Goal: Communication & Community: Answer question/provide support

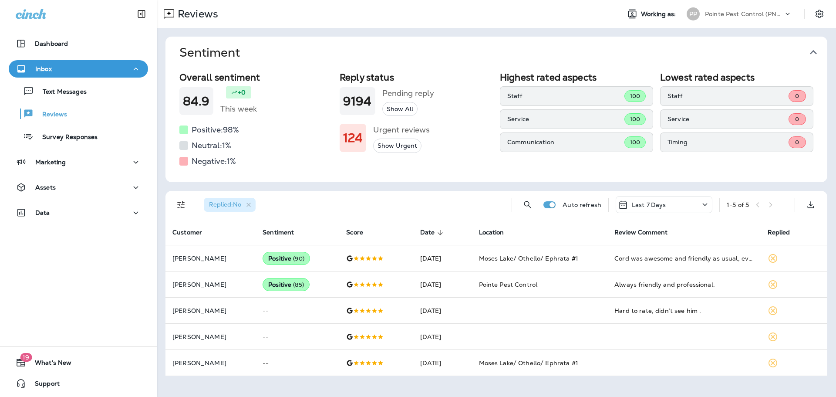
click at [814, 47] on icon "button" at bounding box center [814, 52] width 14 height 14
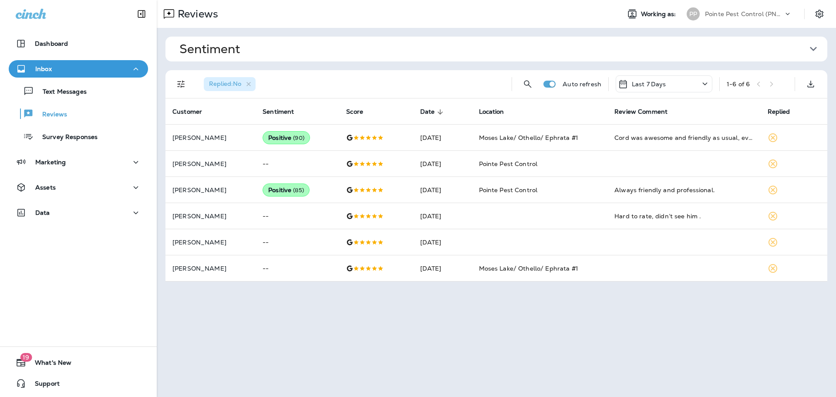
click at [757, 17] on p "Pointe Pest Control (PNW)" at bounding box center [744, 13] width 78 height 7
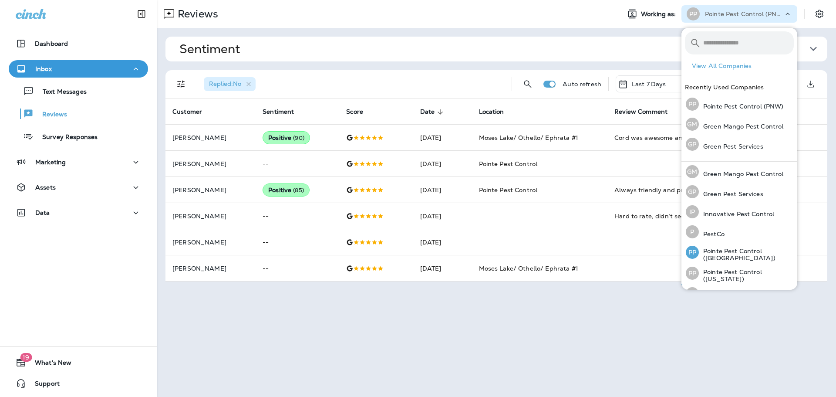
scroll to position [36, 0]
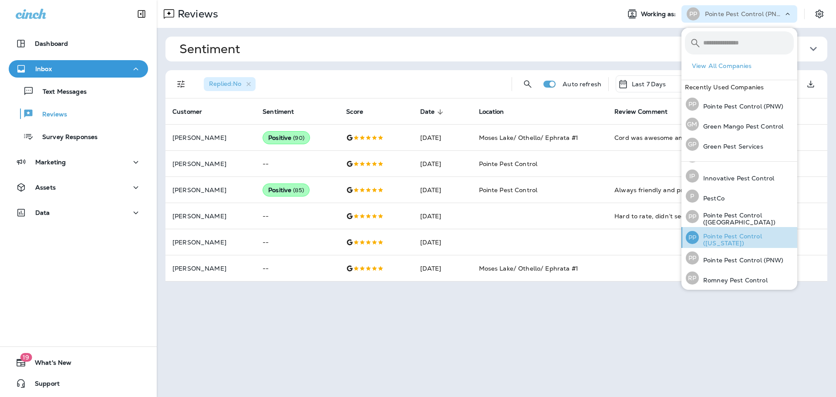
click at [760, 241] on p "Pointe Pest Control ([US_STATE])" at bounding box center [746, 240] width 95 height 14
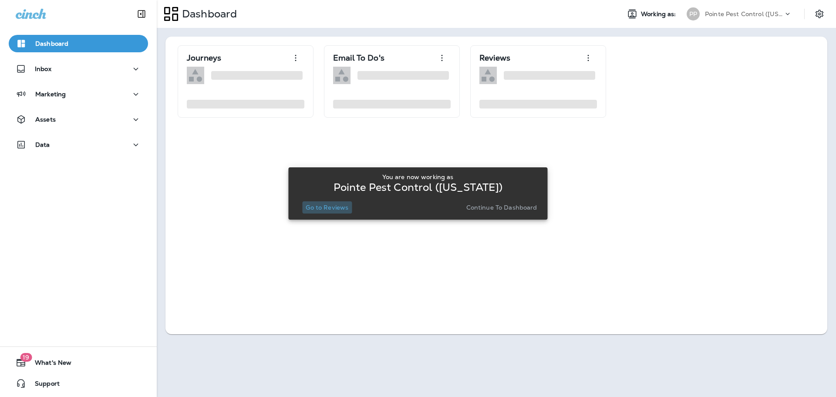
click at [334, 211] on p "Go to Reviews" at bounding box center [327, 207] width 43 height 7
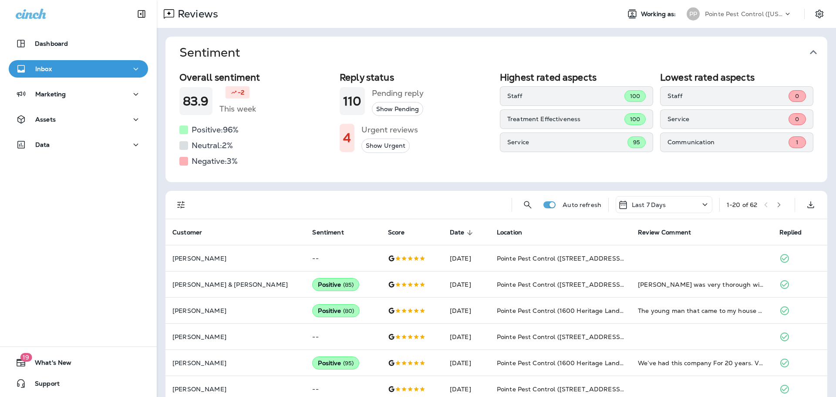
click at [815, 57] on icon "button" at bounding box center [814, 52] width 14 height 14
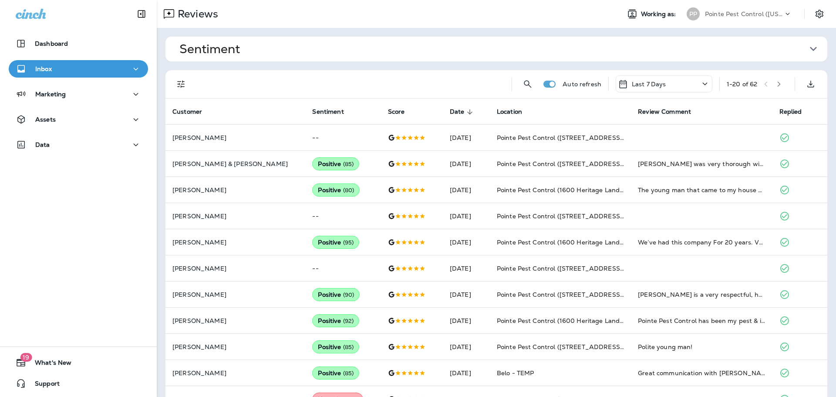
click at [751, 10] on p "Pointe Pest Control ([US_STATE])" at bounding box center [744, 13] width 78 height 7
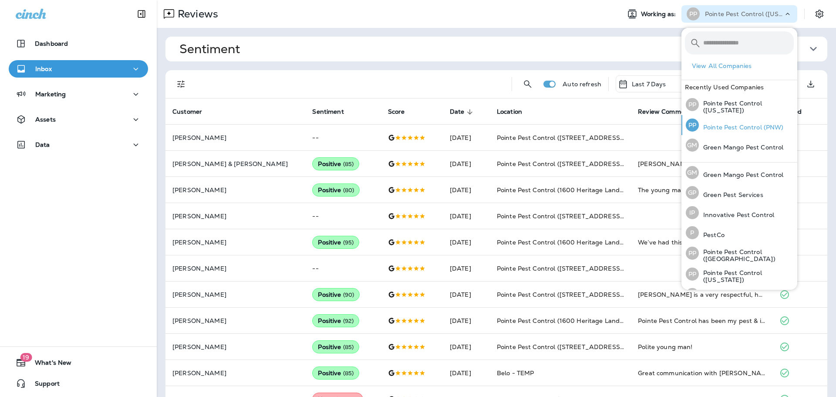
click at [751, 127] on p "Pointe Pest Control (PNW)" at bounding box center [741, 127] width 85 height 7
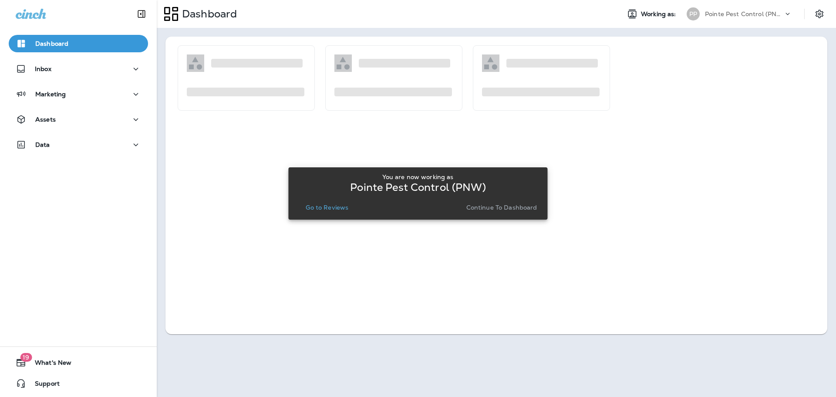
click at [321, 204] on p "Go to Reviews" at bounding box center [327, 207] width 43 height 7
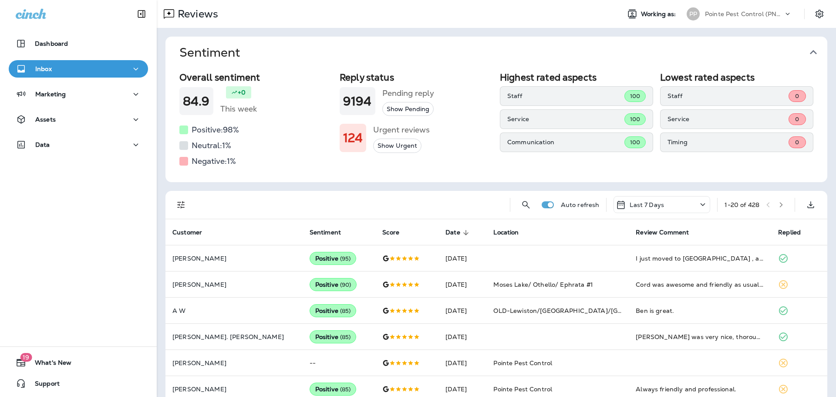
drag, startPoint x: 816, startPoint y: 51, endPoint x: 499, endPoint y: 102, distance: 321.6
click at [814, 51] on icon "button" at bounding box center [814, 52] width 14 height 14
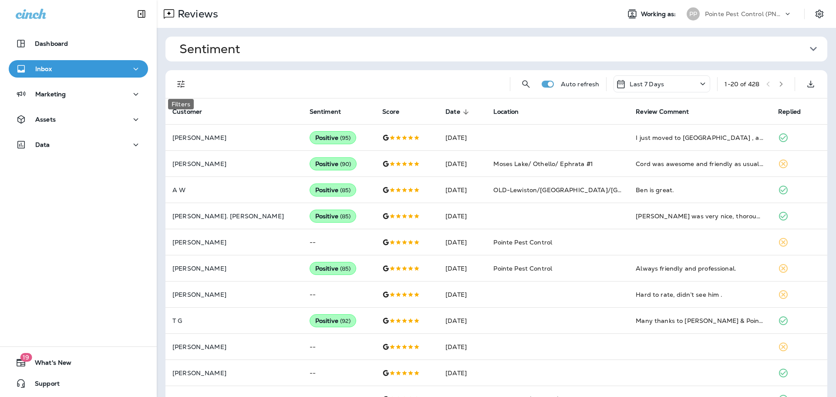
click at [183, 86] on icon "Filters" at bounding box center [180, 83] width 7 height 7
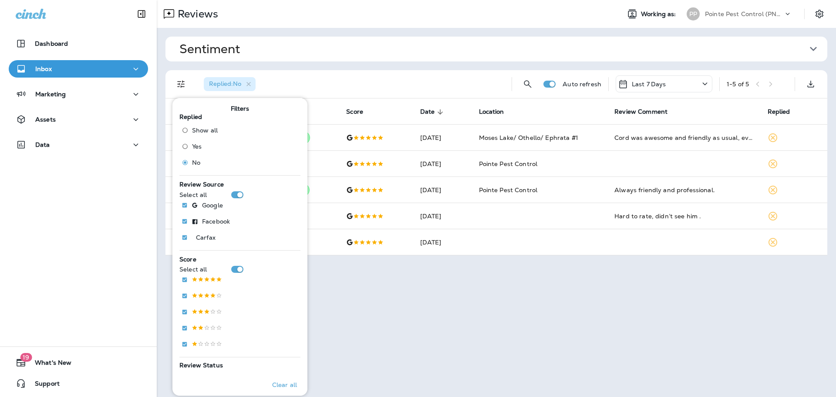
click at [379, 92] on div "Replied : No" at bounding box center [351, 84] width 308 height 28
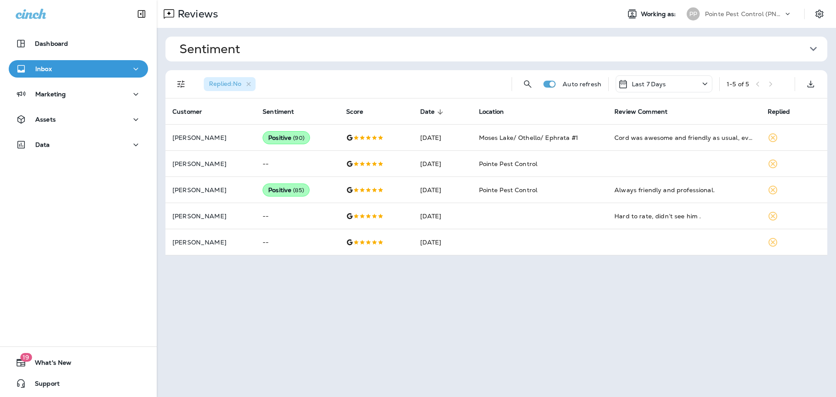
click at [730, 15] on p "Pointe Pest Control (PNW)" at bounding box center [744, 13] width 78 height 7
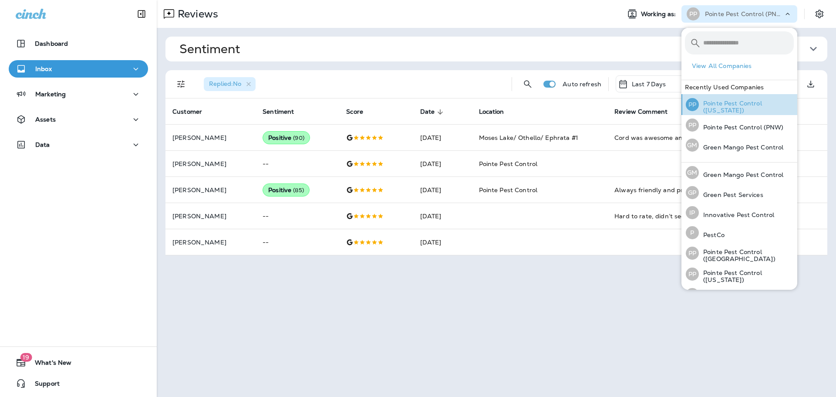
click at [743, 107] on p "Pointe Pest Control ([US_STATE])" at bounding box center [746, 107] width 95 height 14
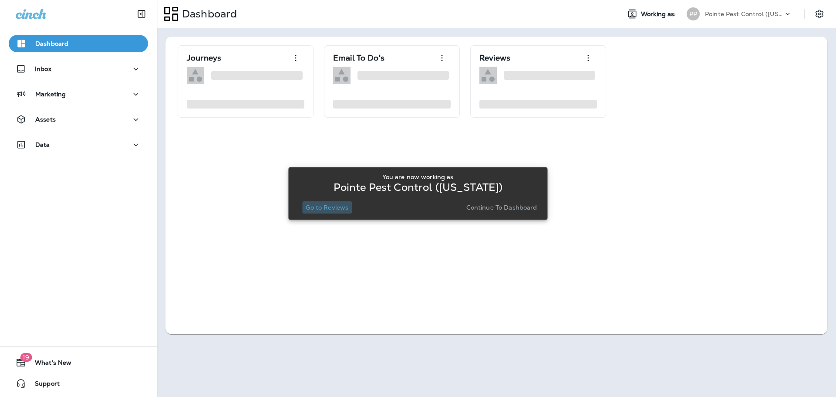
click at [330, 203] on button "Go to Reviews" at bounding box center [327, 207] width 50 height 12
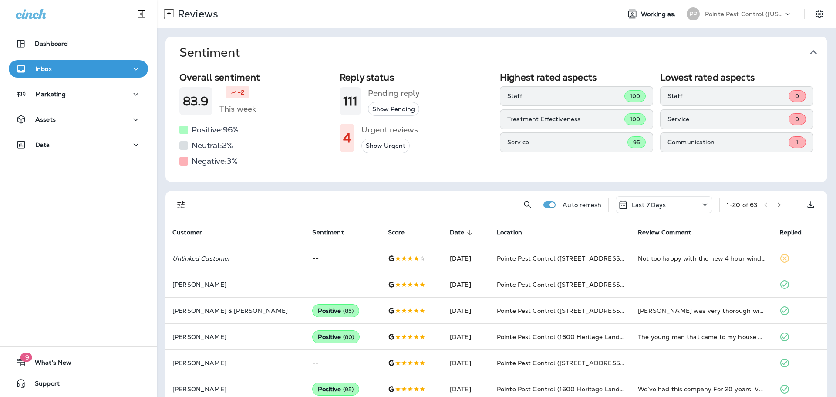
drag, startPoint x: 822, startPoint y: 53, endPoint x: 817, endPoint y: 52, distance: 4.8
click at [820, 53] on button "Sentiment" at bounding box center [503, 53] width 662 height 32
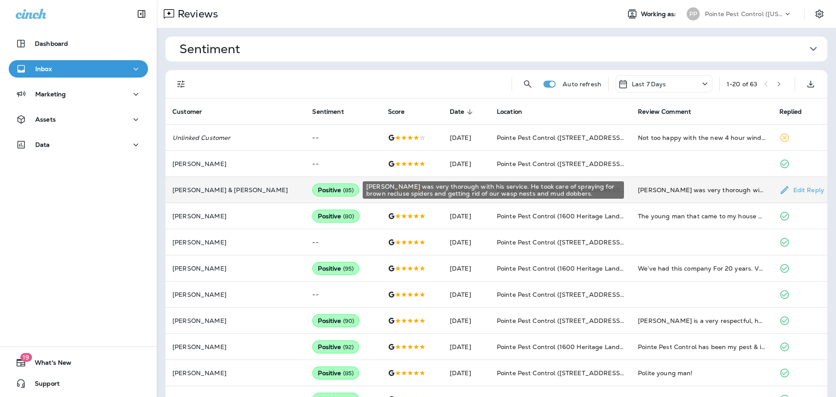
click at [638, 192] on div "[PERSON_NAME] was very thorough with his service. He took care of spraying for …" at bounding box center [701, 190] width 127 height 9
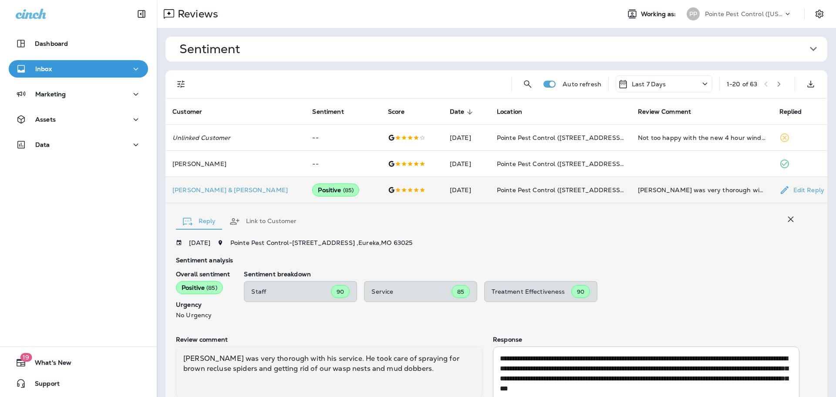
scroll to position [71, 0]
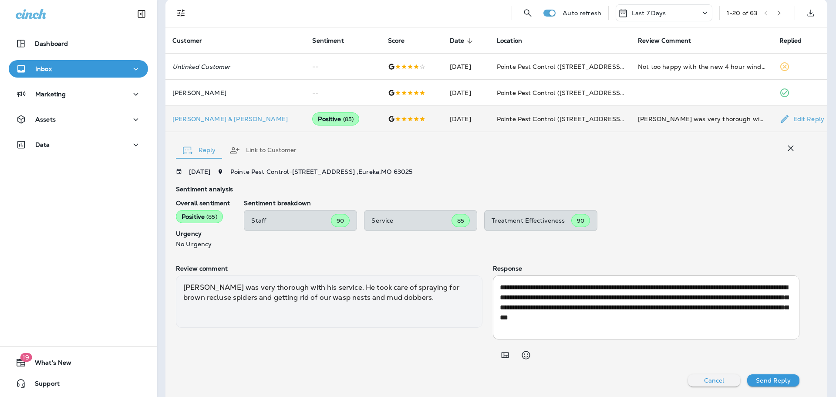
click at [787, 146] on icon "button" at bounding box center [791, 148] width 10 height 10
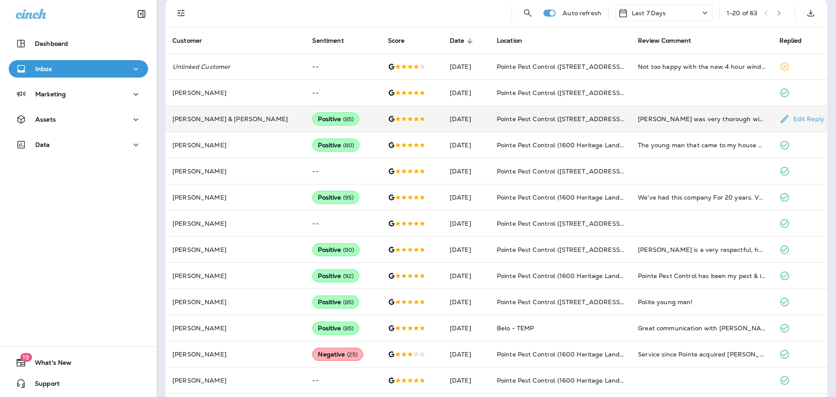
click at [448, 117] on td "[DATE]" at bounding box center [466, 119] width 47 height 26
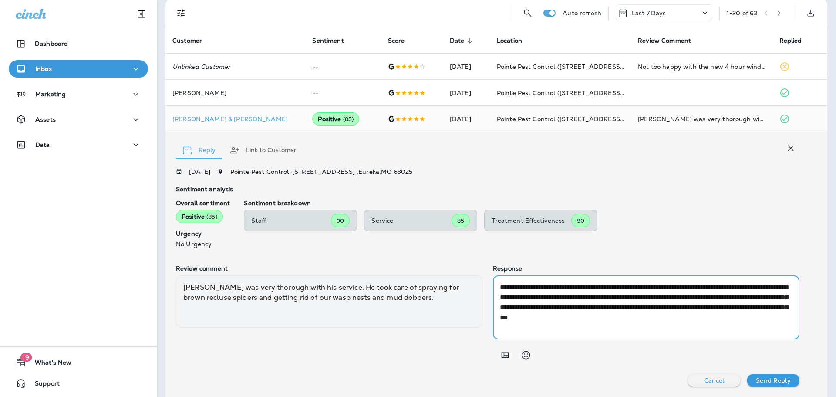
click at [558, 314] on textarea "**********" at bounding box center [646, 307] width 293 height 50
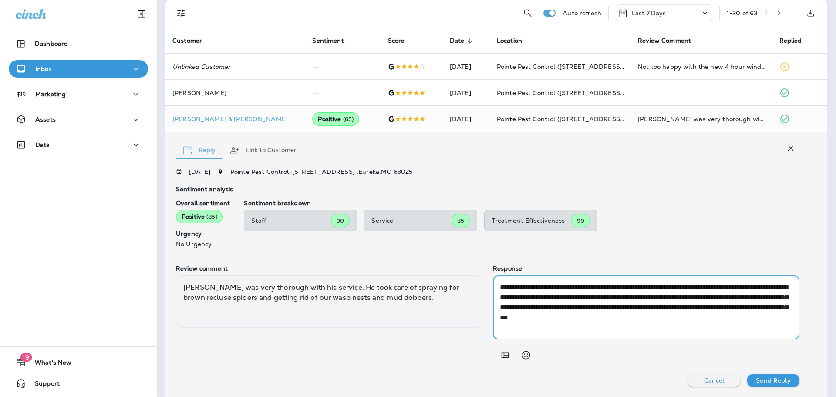
click at [558, 314] on textarea "**********" at bounding box center [646, 307] width 293 height 50
click at [793, 148] on icon "button" at bounding box center [791, 148] width 10 height 10
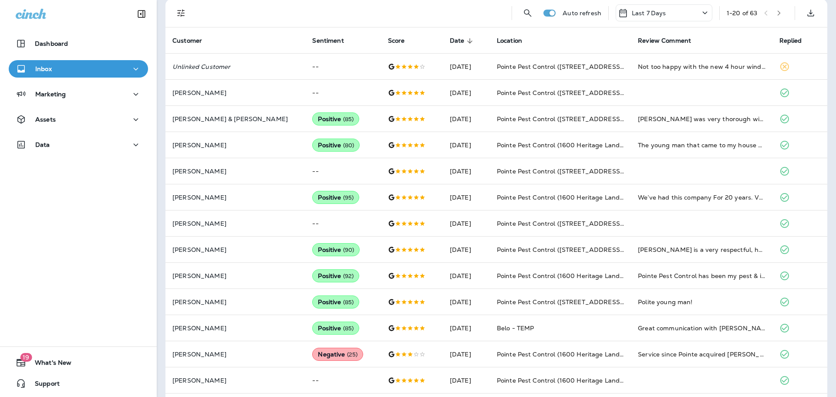
scroll to position [0, 0]
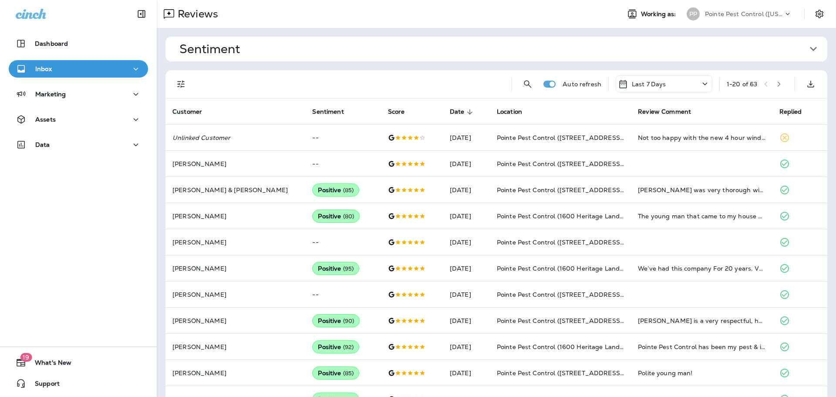
click at [736, 8] on div "Pointe Pest Control ([US_STATE])" at bounding box center [744, 13] width 78 height 13
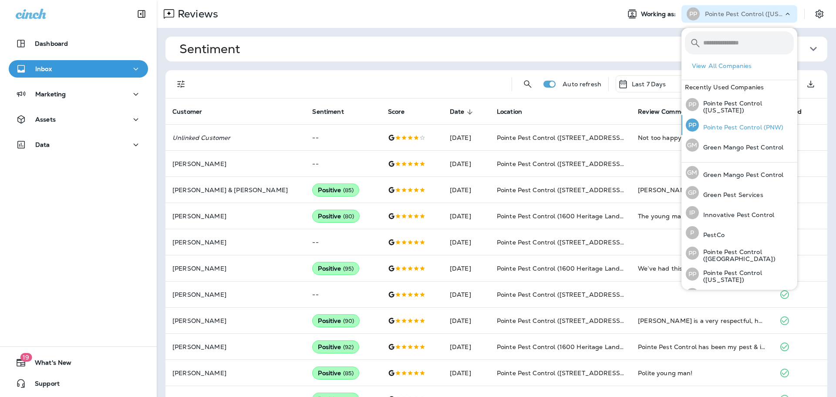
click at [763, 124] on p "Pointe Pest Control (PNW)" at bounding box center [741, 127] width 85 height 7
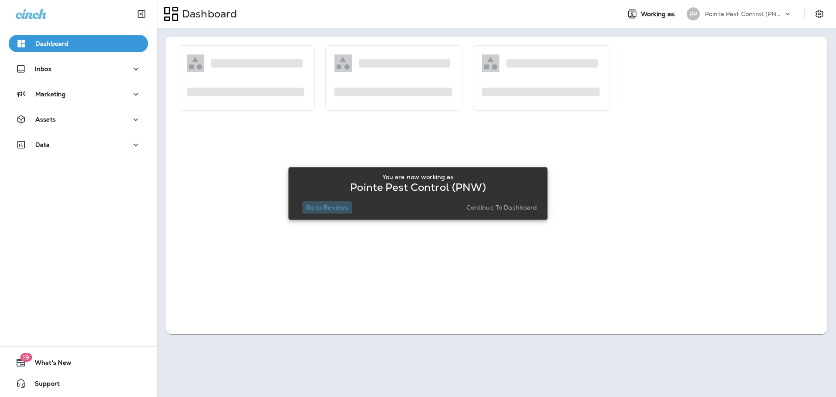
click at [328, 208] on p "Go to Reviews" at bounding box center [327, 207] width 43 height 7
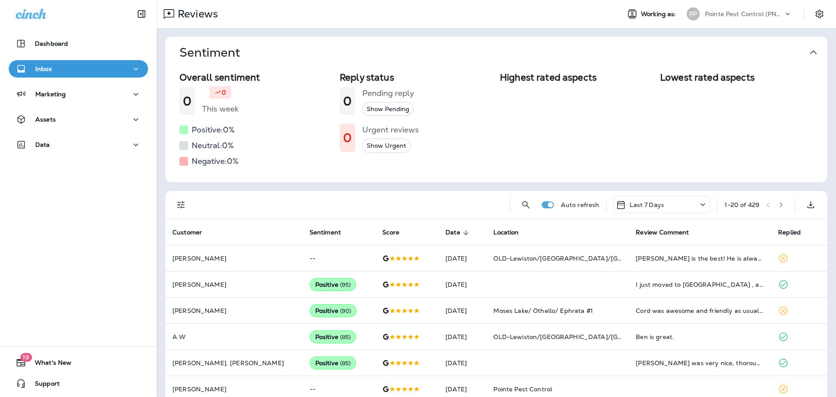
click at [814, 53] on icon "button" at bounding box center [814, 52] width 14 height 14
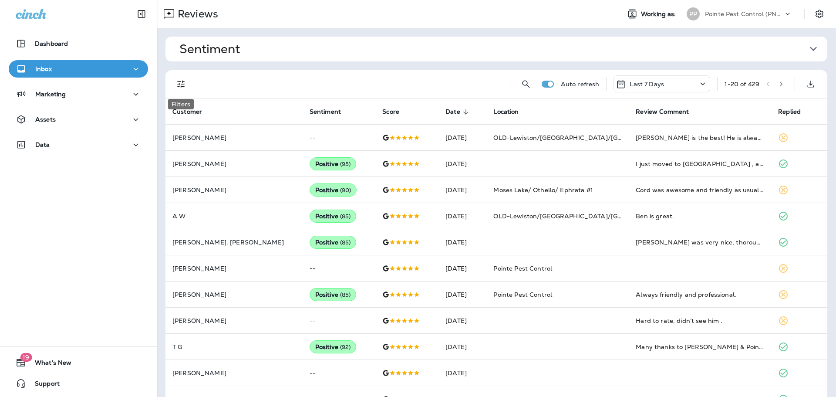
click at [181, 93] on div "Filters" at bounding box center [180, 101] width 27 height 17
drag, startPoint x: 176, startPoint y: 77, endPoint x: 182, endPoint y: 93, distance: 16.9
click at [176, 77] on button "Filters" at bounding box center [180, 83] width 17 height 17
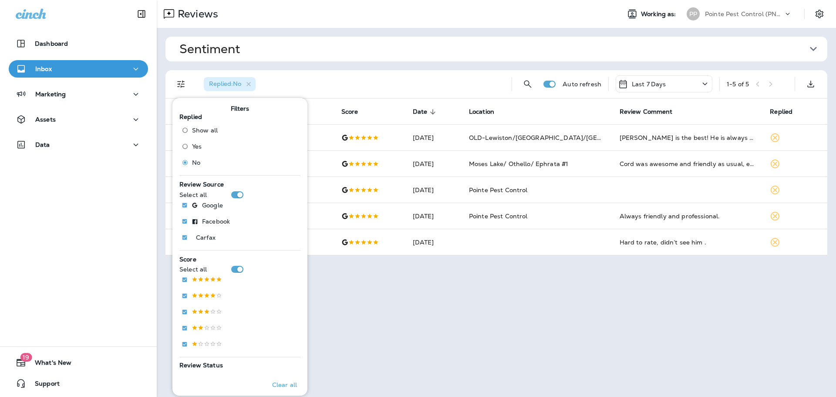
click at [372, 75] on div "Replied : No" at bounding box center [351, 84] width 308 height 28
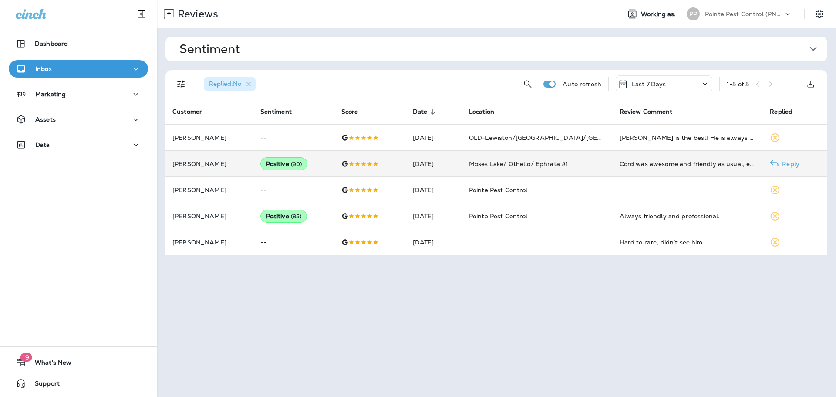
click at [432, 155] on td "[DATE]" at bounding box center [434, 164] width 56 height 26
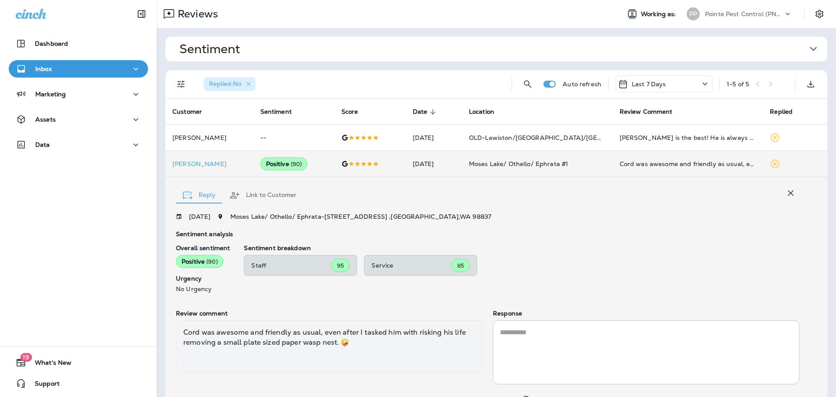
scroll to position [45, 0]
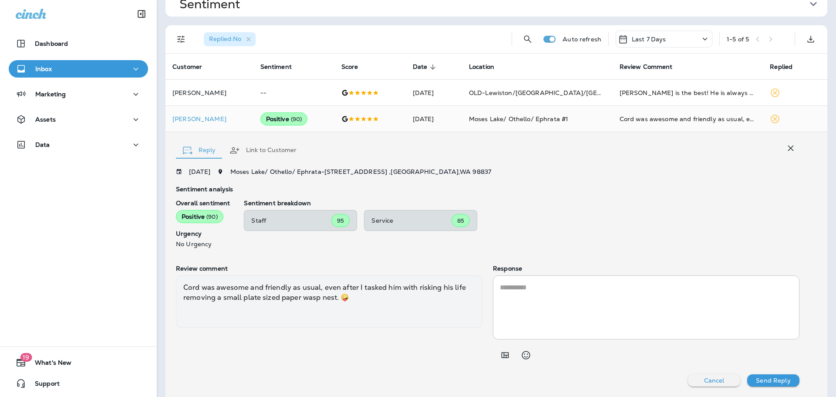
click at [595, 314] on textarea at bounding box center [646, 307] width 293 height 50
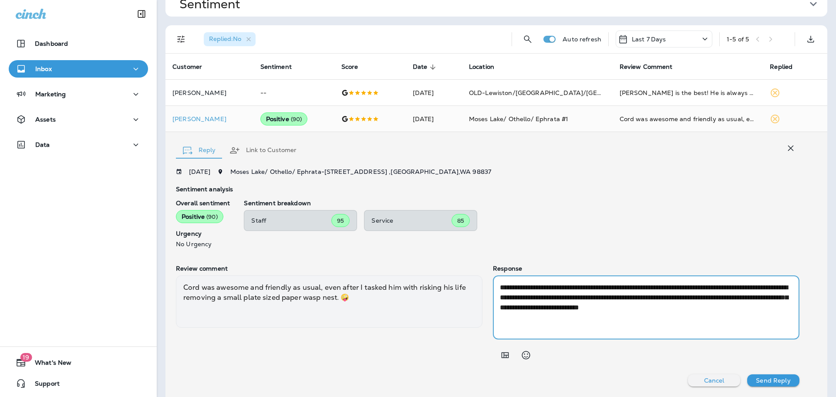
click at [630, 307] on textarea "**********" at bounding box center [646, 307] width 293 height 50
type textarea "**********"
click at [771, 378] on p "Send Reply" at bounding box center [773, 380] width 34 height 7
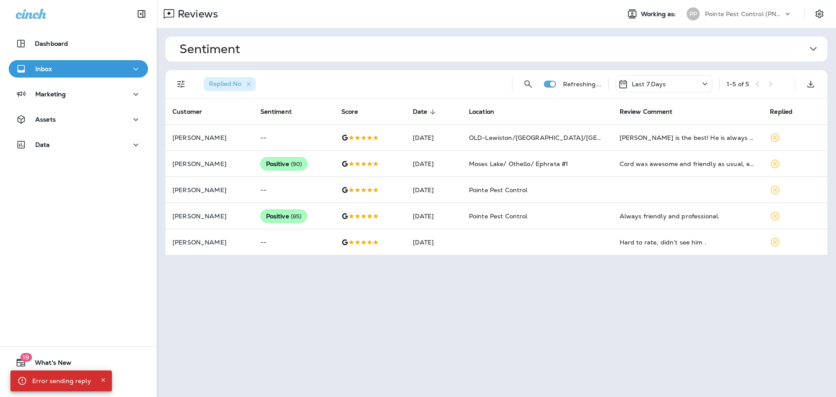
scroll to position [0, 0]
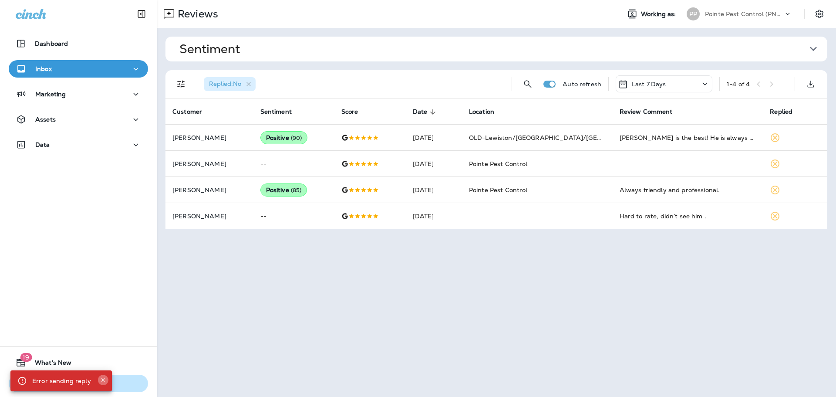
click at [100, 379] on icon "Close" at bounding box center [103, 380] width 6 height 6
click at [746, 13] on p "Pointe Pest Control (PNW)" at bounding box center [744, 13] width 78 height 7
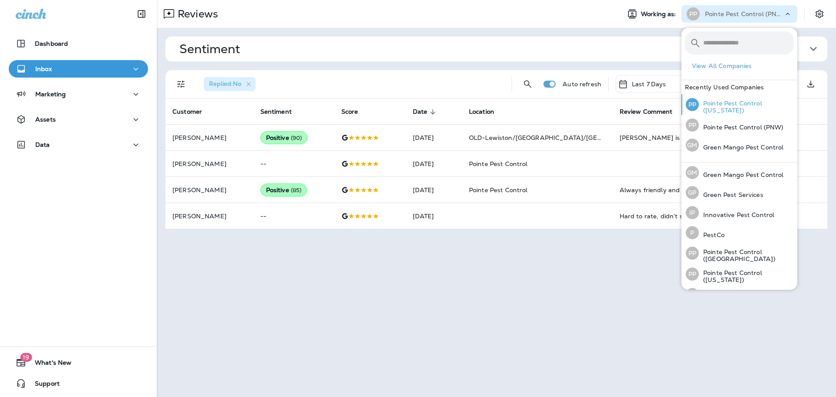
click at [749, 107] on p "Pointe Pest Control ([US_STATE])" at bounding box center [746, 107] width 95 height 14
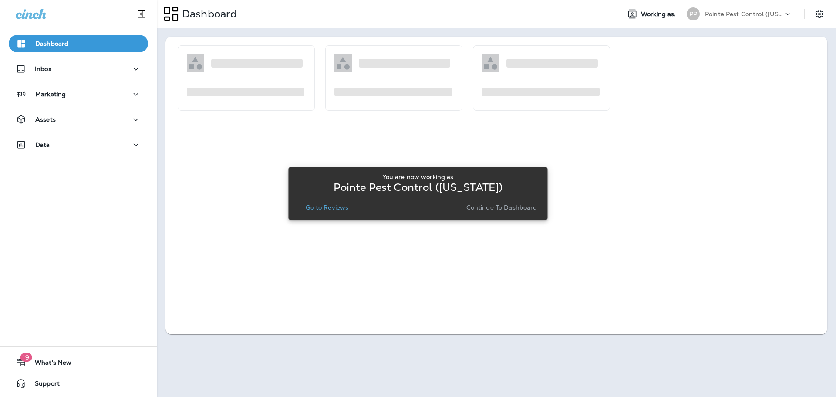
click at [331, 204] on p "Go to Reviews" at bounding box center [327, 207] width 43 height 7
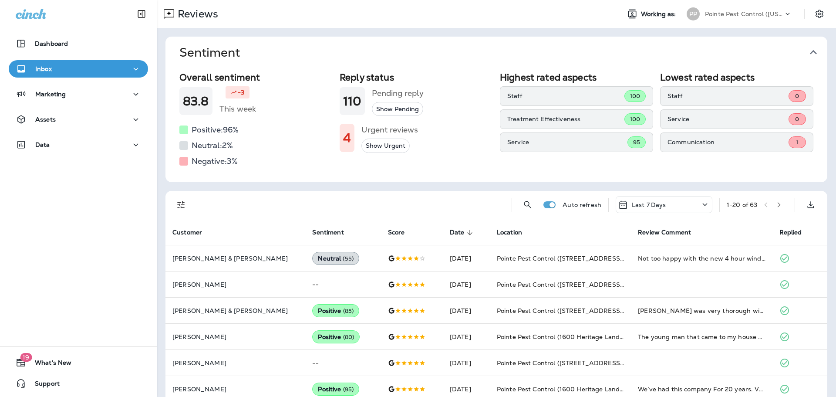
click at [817, 50] on icon "button" at bounding box center [814, 52] width 14 height 14
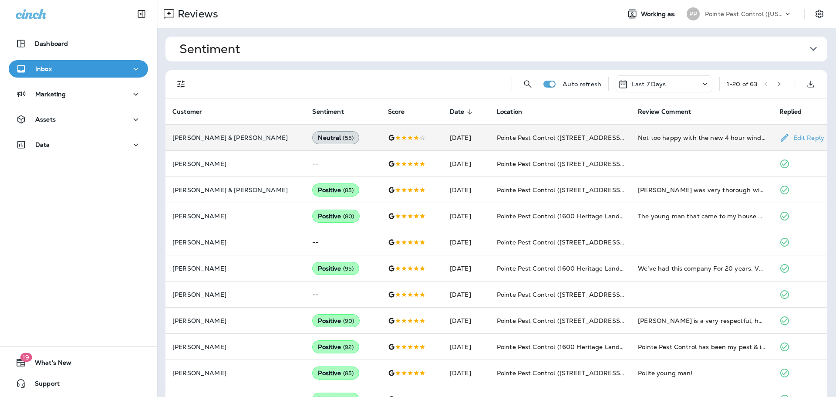
click at [381, 129] on td at bounding box center [412, 138] width 62 height 26
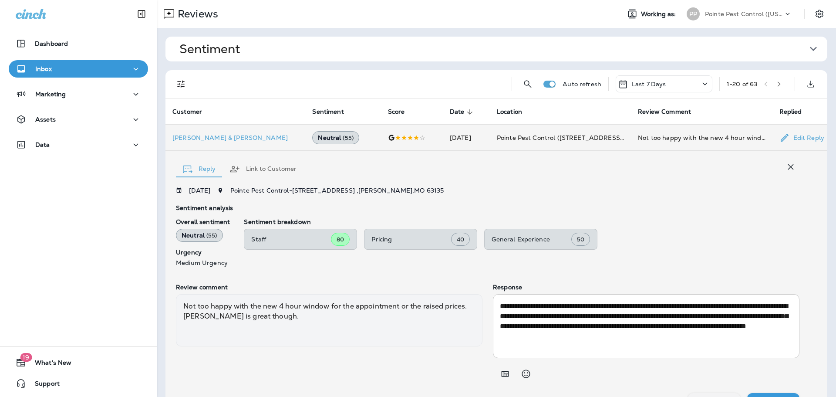
scroll to position [19, 0]
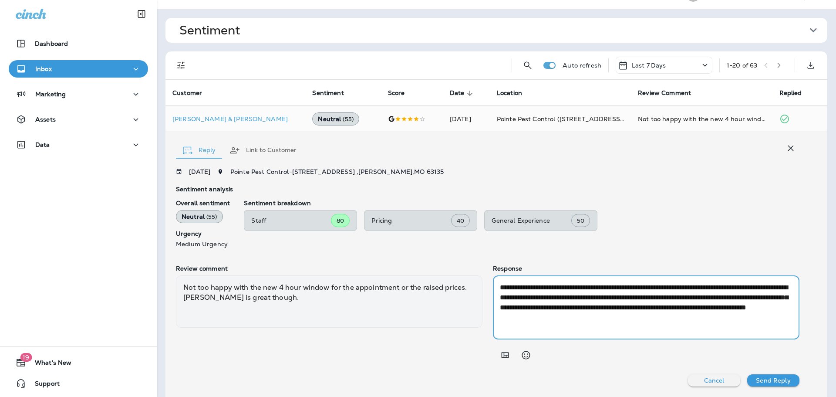
drag, startPoint x: 652, startPoint y: 309, endPoint x: 583, endPoint y: 324, distance: 71.0
click at [566, 308] on textarea "**********" at bounding box center [646, 307] width 293 height 50
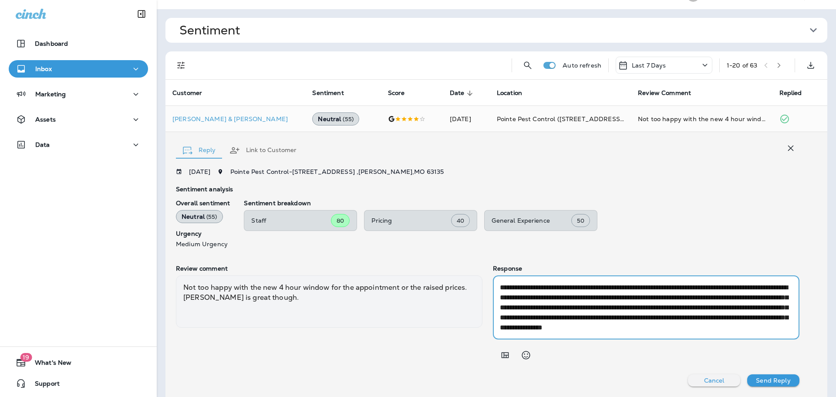
scroll to position [10, 0]
drag, startPoint x: 529, startPoint y: 328, endPoint x: 615, endPoint y: 317, distance: 86.0
click at [615, 317] on textarea "**********" at bounding box center [646, 307] width 293 height 50
click at [645, 320] on textarea "**********" at bounding box center [646, 307] width 293 height 50
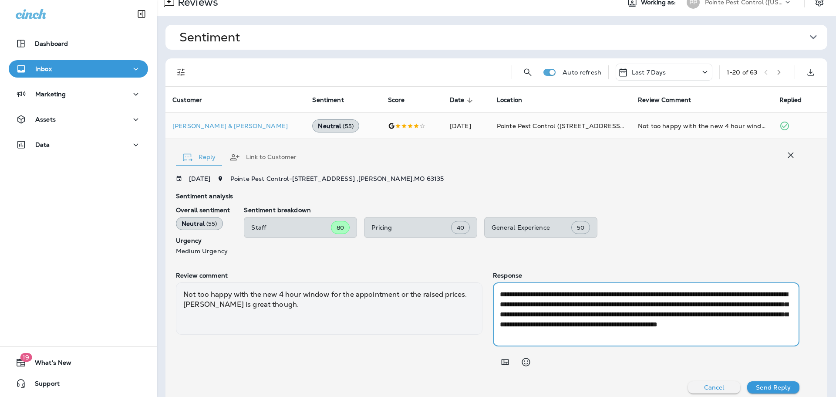
scroll to position [14, 0]
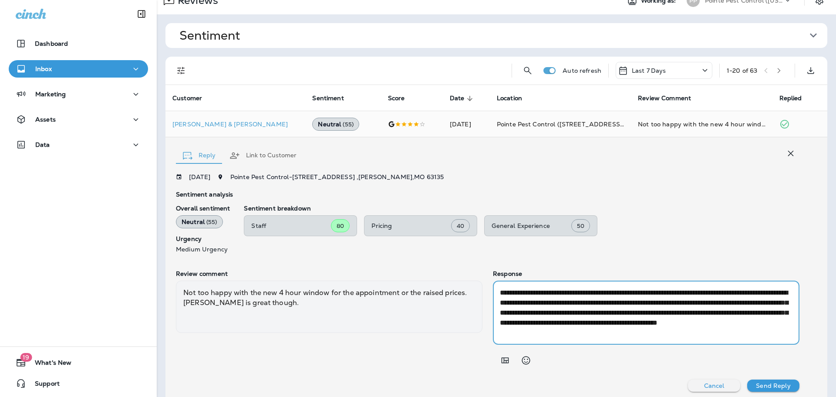
click at [663, 313] on textarea "**********" at bounding box center [646, 312] width 293 height 50
click at [571, 321] on textarea "**********" at bounding box center [646, 312] width 293 height 50
drag, startPoint x: 538, startPoint y: 334, endPoint x: 653, endPoint y: 322, distance: 115.6
click at [653, 322] on textarea "**********" at bounding box center [646, 312] width 293 height 50
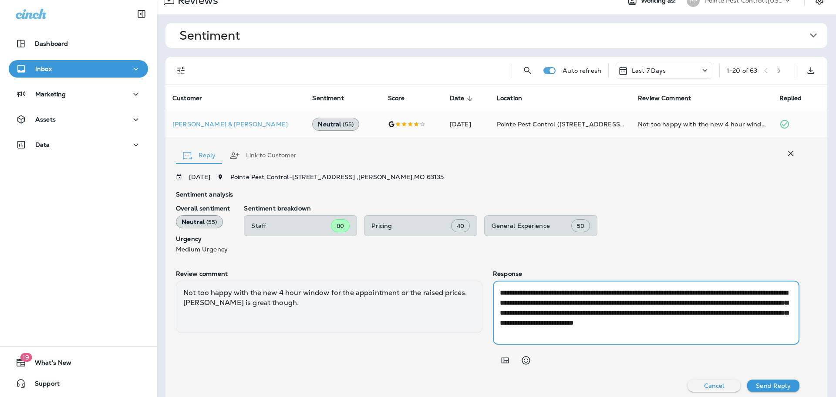
drag, startPoint x: 776, startPoint y: 324, endPoint x: 772, endPoint y: 334, distance: 10.5
click at [776, 324] on textarea "**********" at bounding box center [646, 312] width 293 height 50
click at [661, 306] on textarea "**********" at bounding box center [646, 312] width 293 height 50
type textarea "**********"
click at [768, 391] on button "Send Reply" at bounding box center [773, 385] width 52 height 12
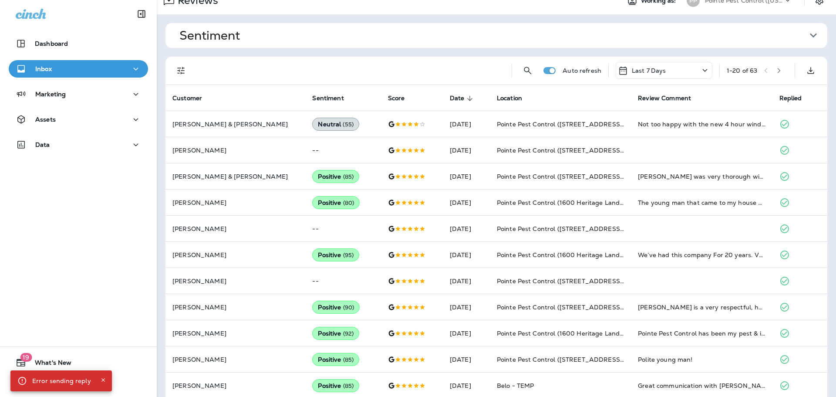
click at [107, 380] on div "Error sending reply" at bounding box center [60, 380] width 101 height 21
click at [101, 380] on icon "Close" at bounding box center [102, 379] width 3 height 3
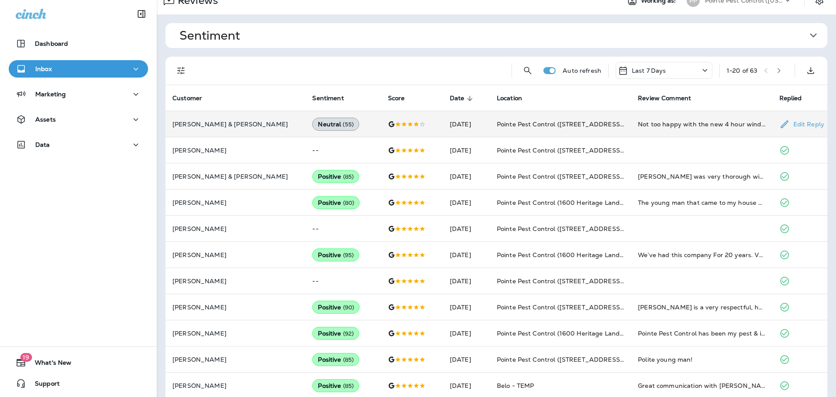
click at [728, 129] on td "Not too happy with the new 4 hour window for the appointment or the raised pric…" at bounding box center [701, 124] width 141 height 26
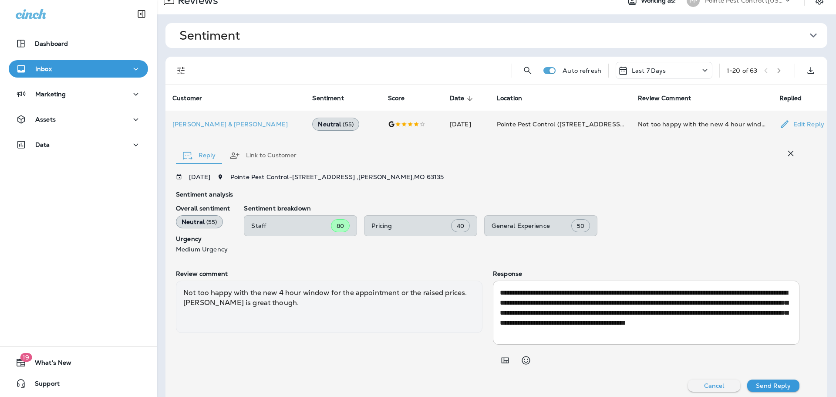
scroll to position [19, 0]
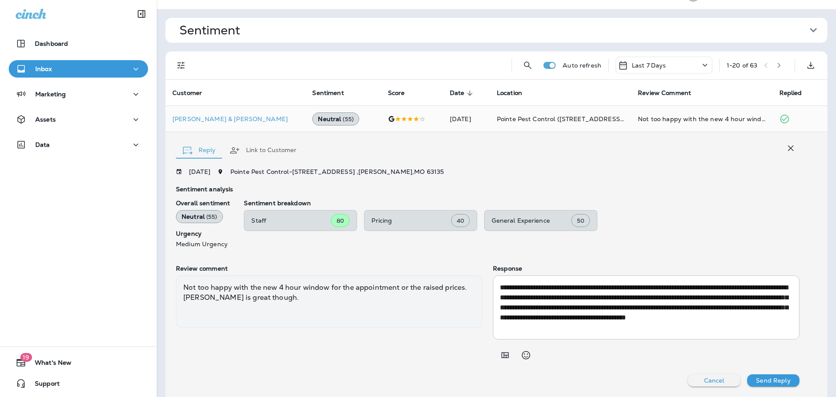
click at [796, 145] on button "button" at bounding box center [790, 147] width 17 height 17
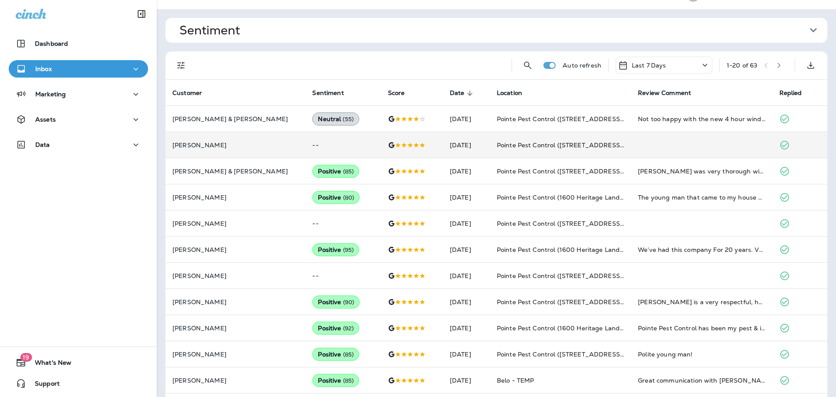
scroll to position [0, 0]
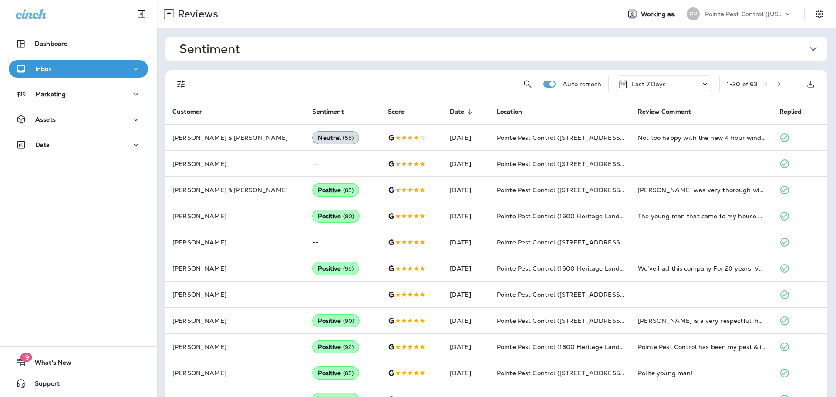
click at [743, 14] on p "Pointe Pest Control ([US_STATE])" at bounding box center [744, 13] width 78 height 7
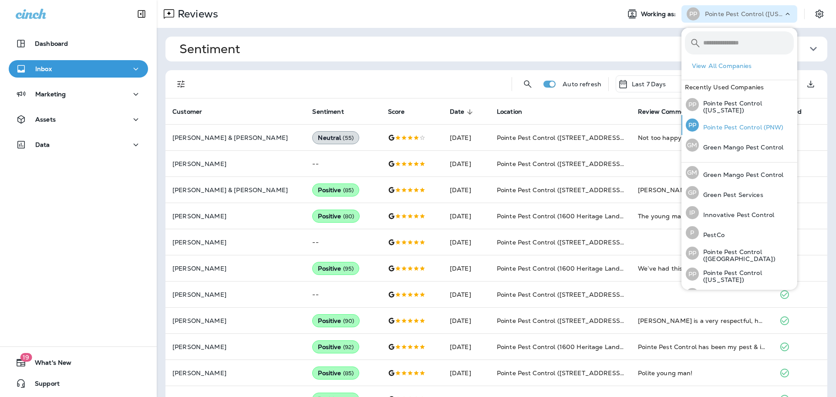
click at [737, 125] on p "Pointe Pest Control (PNW)" at bounding box center [741, 127] width 85 height 7
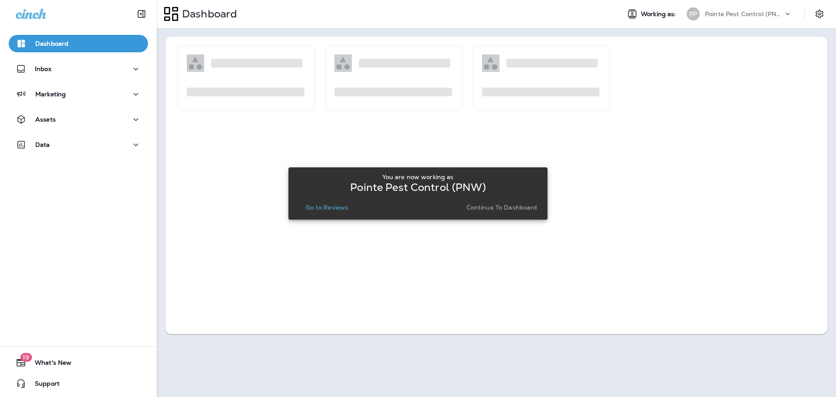
click at [325, 209] on p "Go to Reviews" at bounding box center [327, 207] width 43 height 7
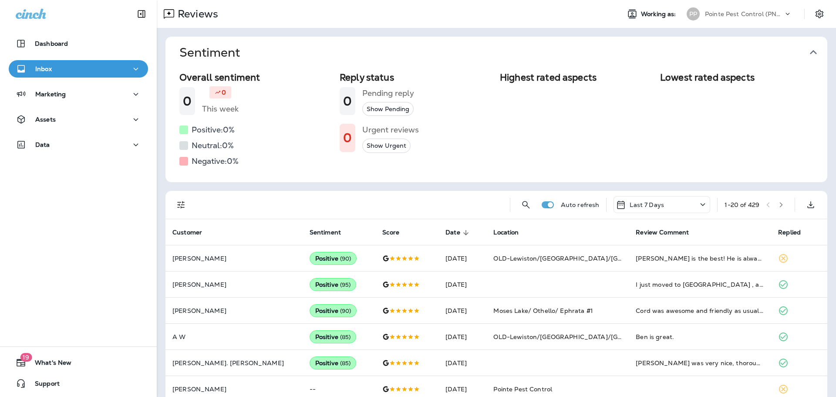
click at [818, 51] on icon "button" at bounding box center [814, 52] width 14 height 14
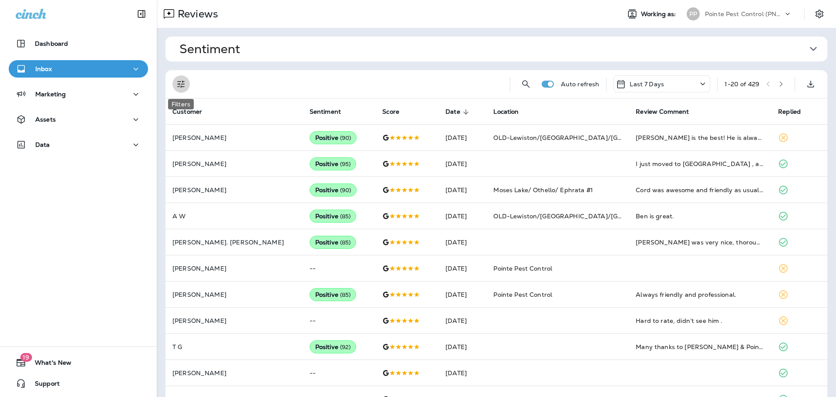
click at [186, 85] on icon "Filters" at bounding box center [181, 84] width 10 height 10
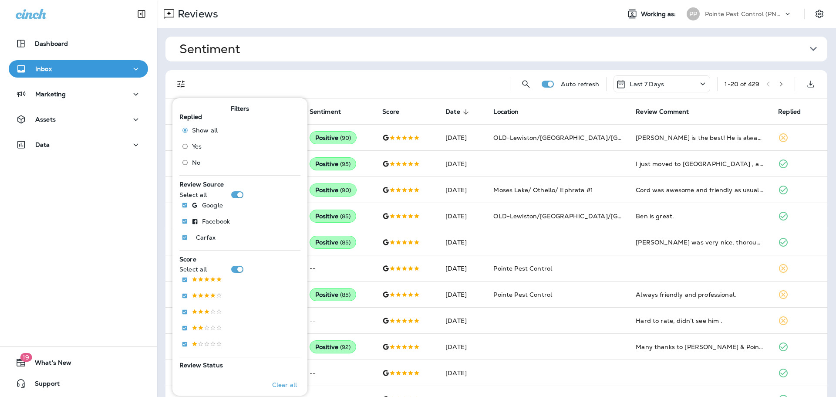
drag, startPoint x: 198, startPoint y: 163, endPoint x: 224, endPoint y: 145, distance: 32.3
click at [198, 163] on span "No" at bounding box center [196, 162] width 8 height 7
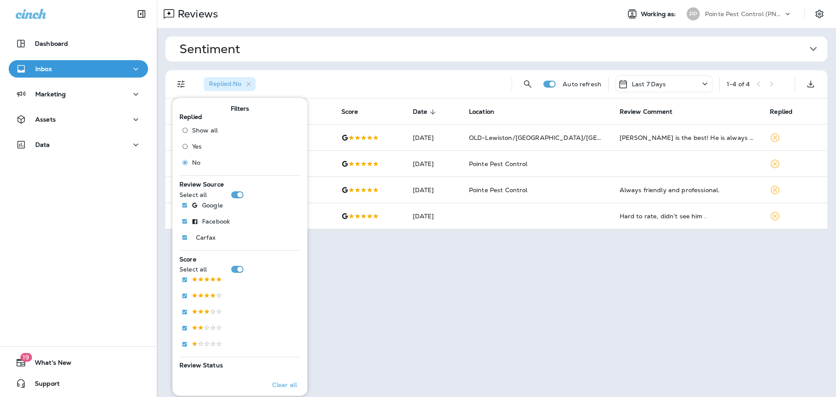
click at [442, 69] on div "Sentiment Overall sentiment 84.9 +0 This week Positive: 98 % Neutral: 1 % Negat…" at bounding box center [496, 133] width 679 height 210
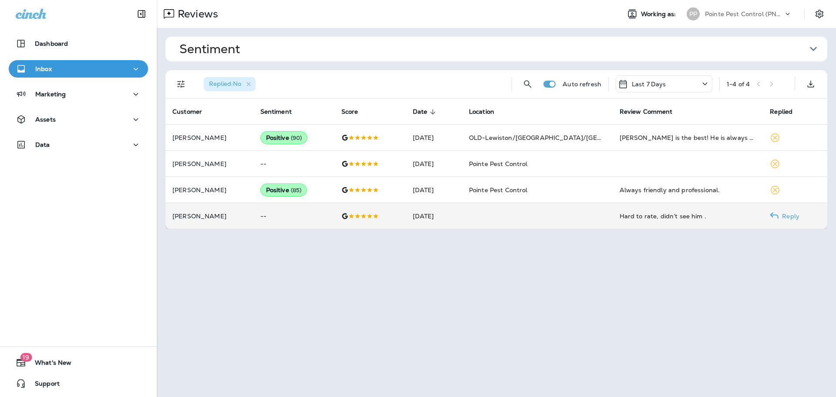
click at [677, 221] on td "Hard to rate, didn’t see him ." at bounding box center [688, 216] width 151 height 26
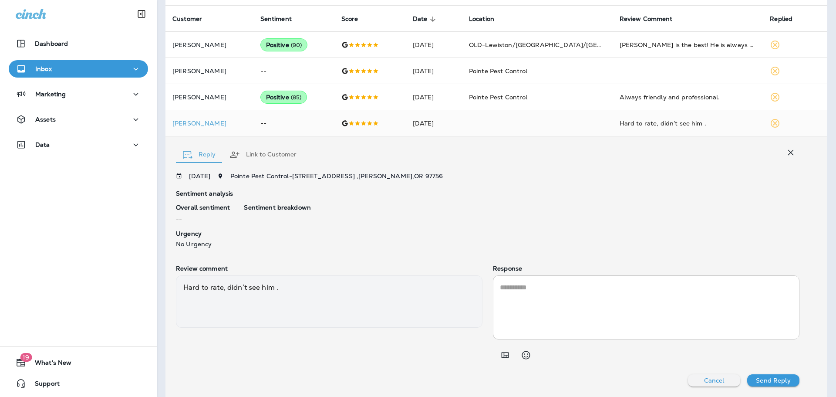
click at [601, 323] on textarea at bounding box center [646, 307] width 293 height 50
paste textarea "**********"
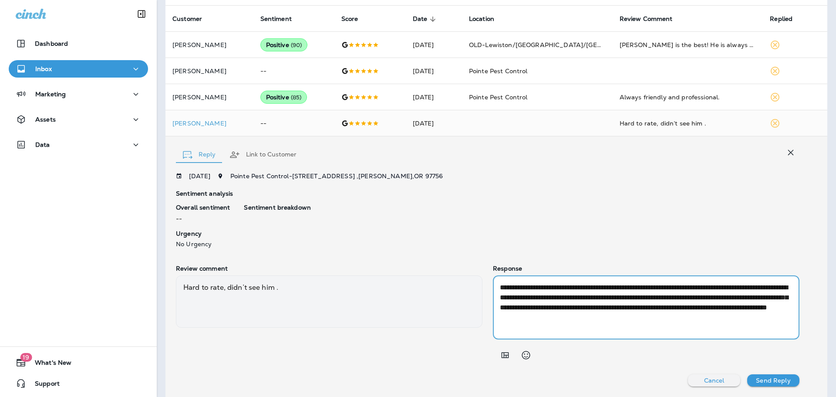
click at [598, 308] on textarea "**********" at bounding box center [646, 307] width 293 height 50
type textarea "**********"
click at [772, 382] on p "Send Reply" at bounding box center [773, 380] width 34 height 7
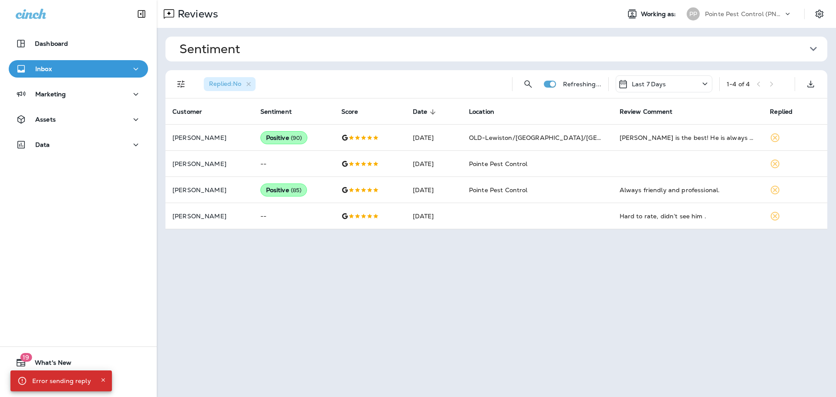
scroll to position [0, 0]
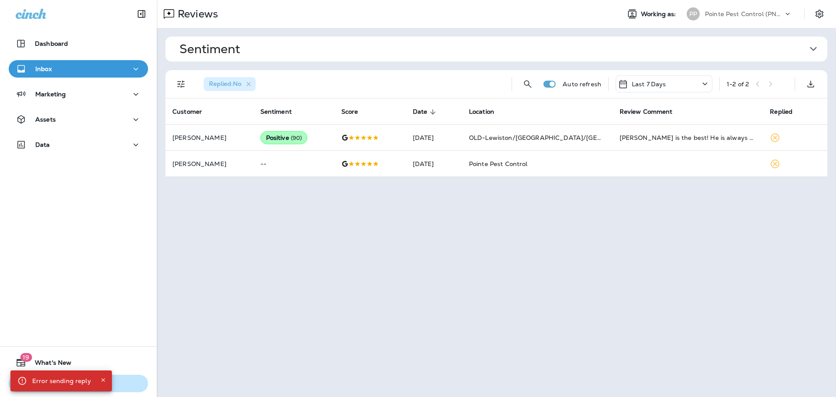
click at [101, 380] on icon "Close" at bounding box center [103, 380] width 6 height 6
click at [250, 84] on icon "button" at bounding box center [249, 84] width 4 height 4
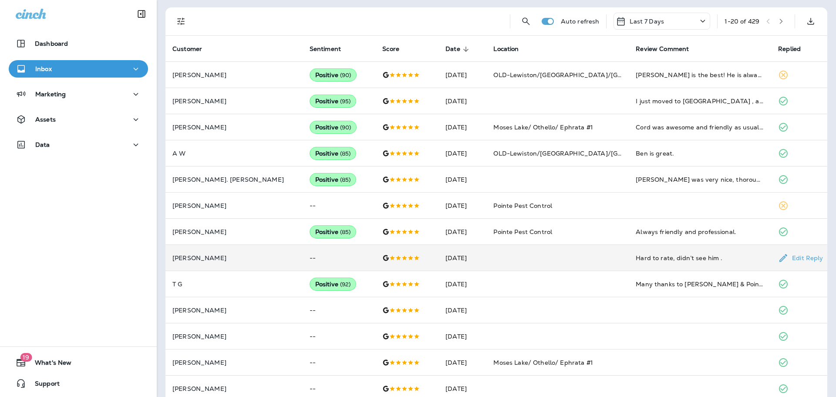
click at [388, 250] on td at bounding box center [406, 258] width 63 height 26
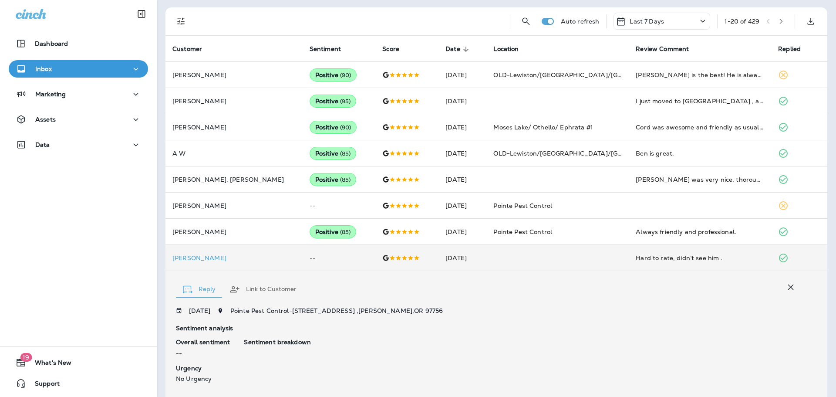
scroll to position [197, 0]
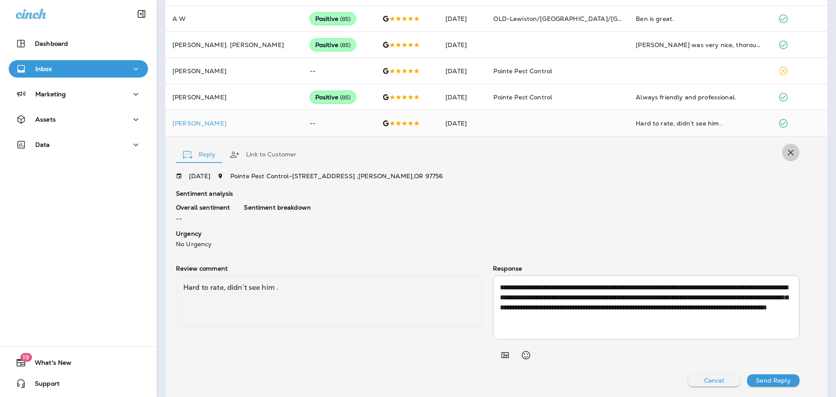
click at [786, 148] on icon "button" at bounding box center [791, 152] width 10 height 10
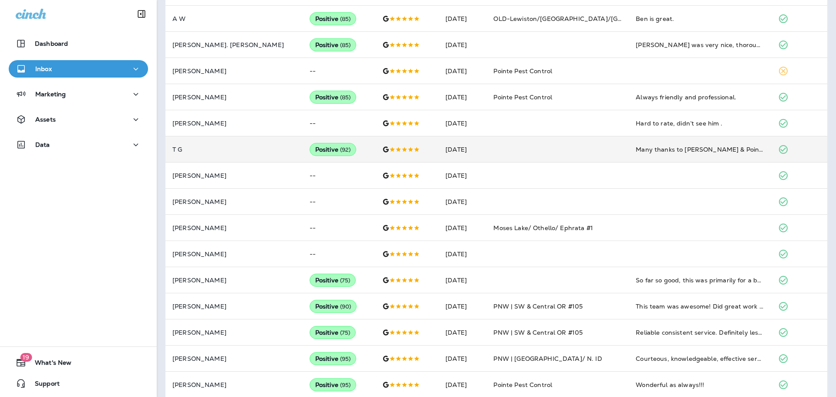
scroll to position [0, 0]
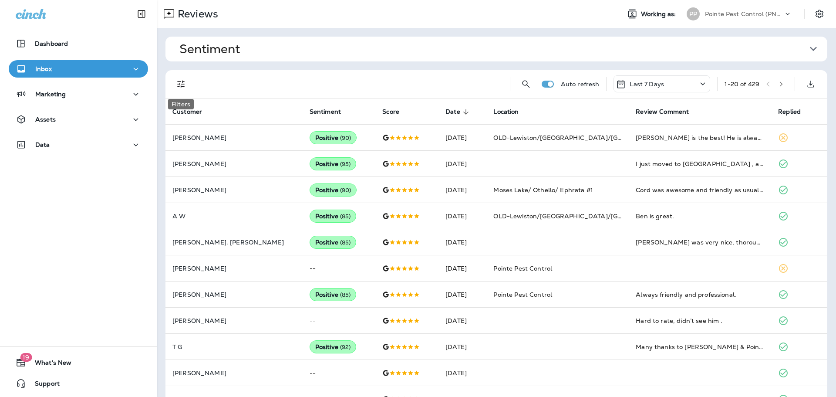
click at [179, 80] on icon "Filters" at bounding box center [181, 84] width 10 height 10
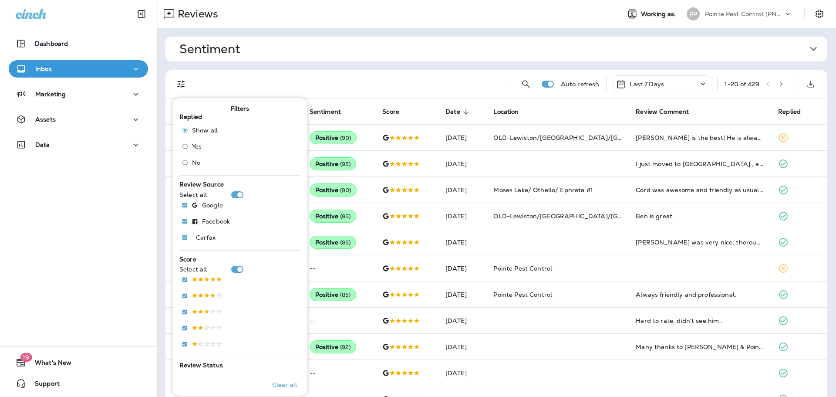
click at [193, 162] on span "No" at bounding box center [196, 162] width 8 height 7
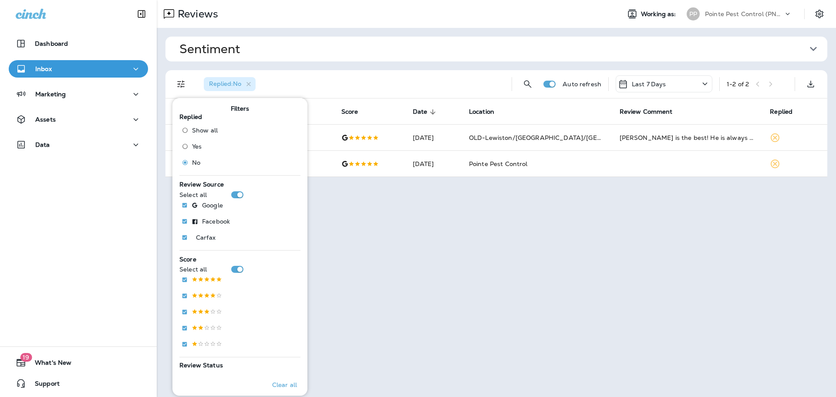
click at [351, 79] on div "Replied : No" at bounding box center [351, 84] width 308 height 28
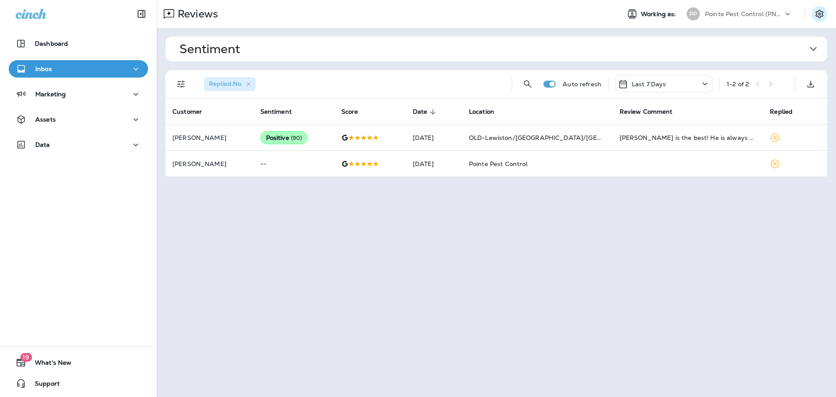
click at [820, 14] on icon "Settings" at bounding box center [820, 14] width 8 height 8
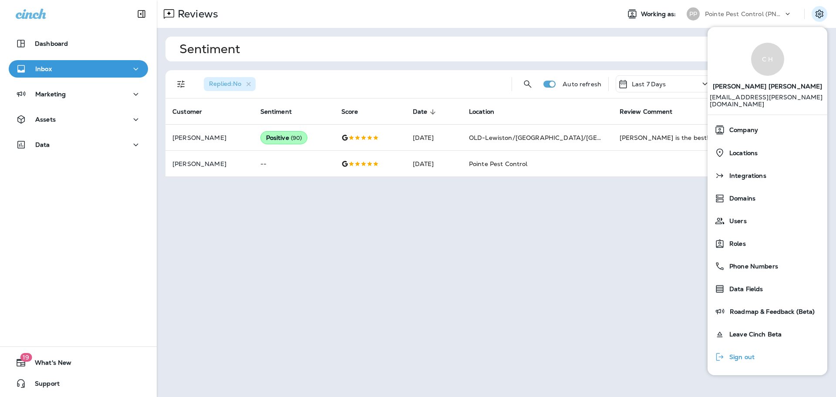
click at [744, 348] on div "Sign out" at bounding box center [734, 356] width 47 height 17
